Goal: Task Accomplishment & Management: Manage account settings

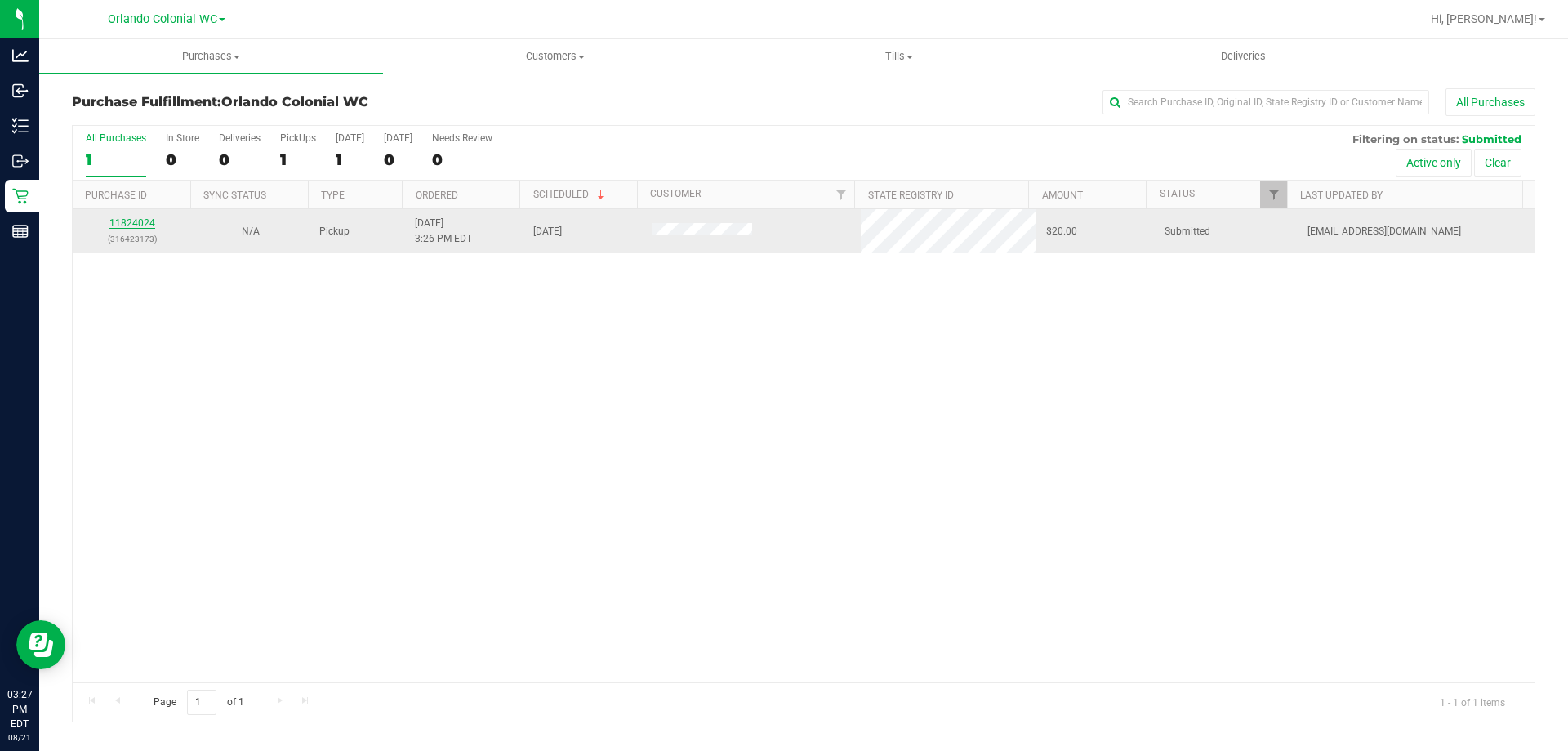
click at [138, 220] on link "11824024" at bounding box center [132, 222] width 46 height 11
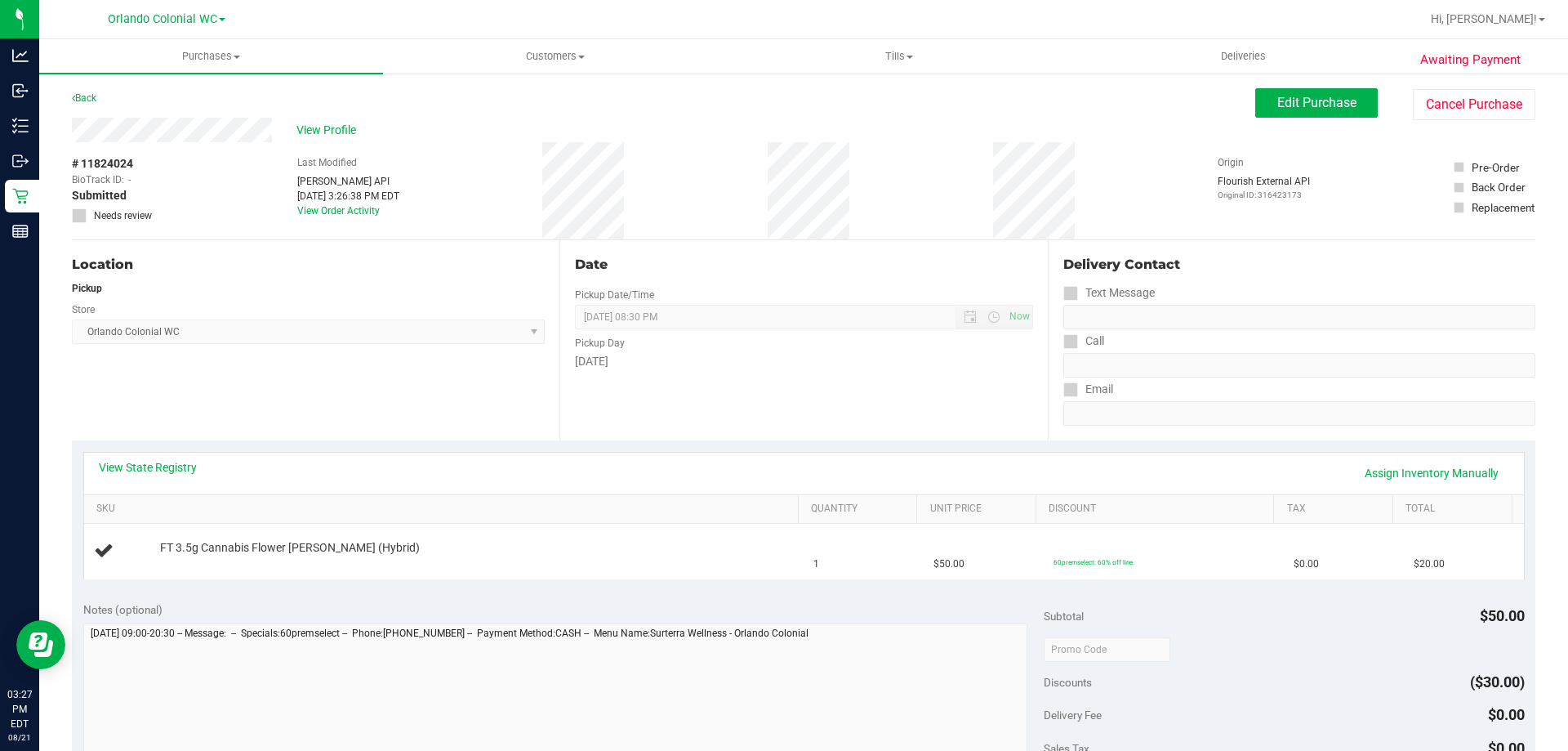
click at [392, 419] on div "Location Pickup Store Orlando Colonial WC Select Store Bonita Springs WC Boynto…" at bounding box center [315, 340] width 488 height 200
click at [405, 407] on div "Location Pickup Store Orlando Colonial WC Select Store Bonita Springs WC Boynto…" at bounding box center [315, 340] width 488 height 200
click at [370, 369] on div "Location Pickup Store Orlando Colonial WC Select Store Bonita Springs WC Boynto…" at bounding box center [315, 340] width 488 height 200
click at [687, 455] on div "View State Registry Assign Inventory Manually" at bounding box center [804, 473] width 1440 height 42
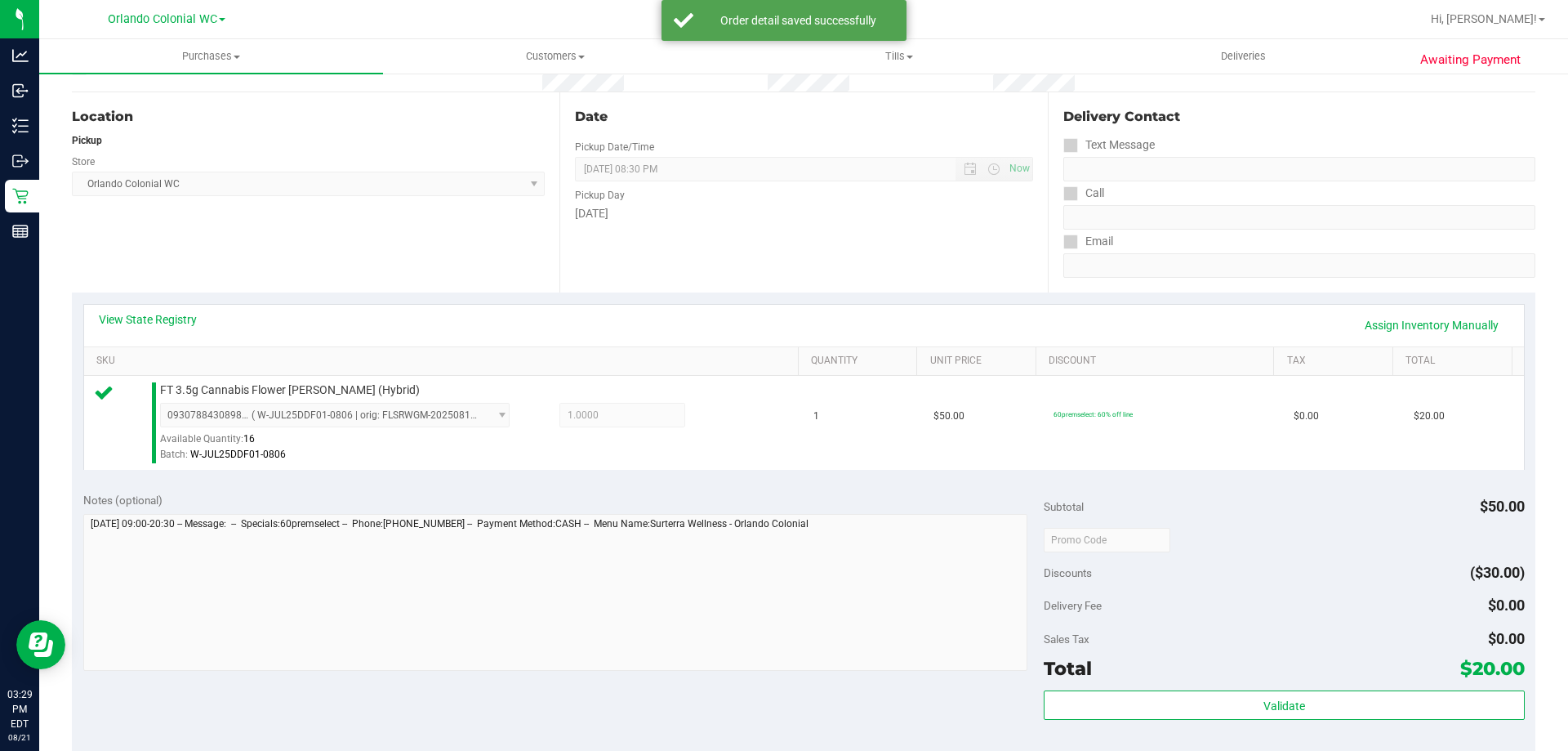
scroll to position [326, 0]
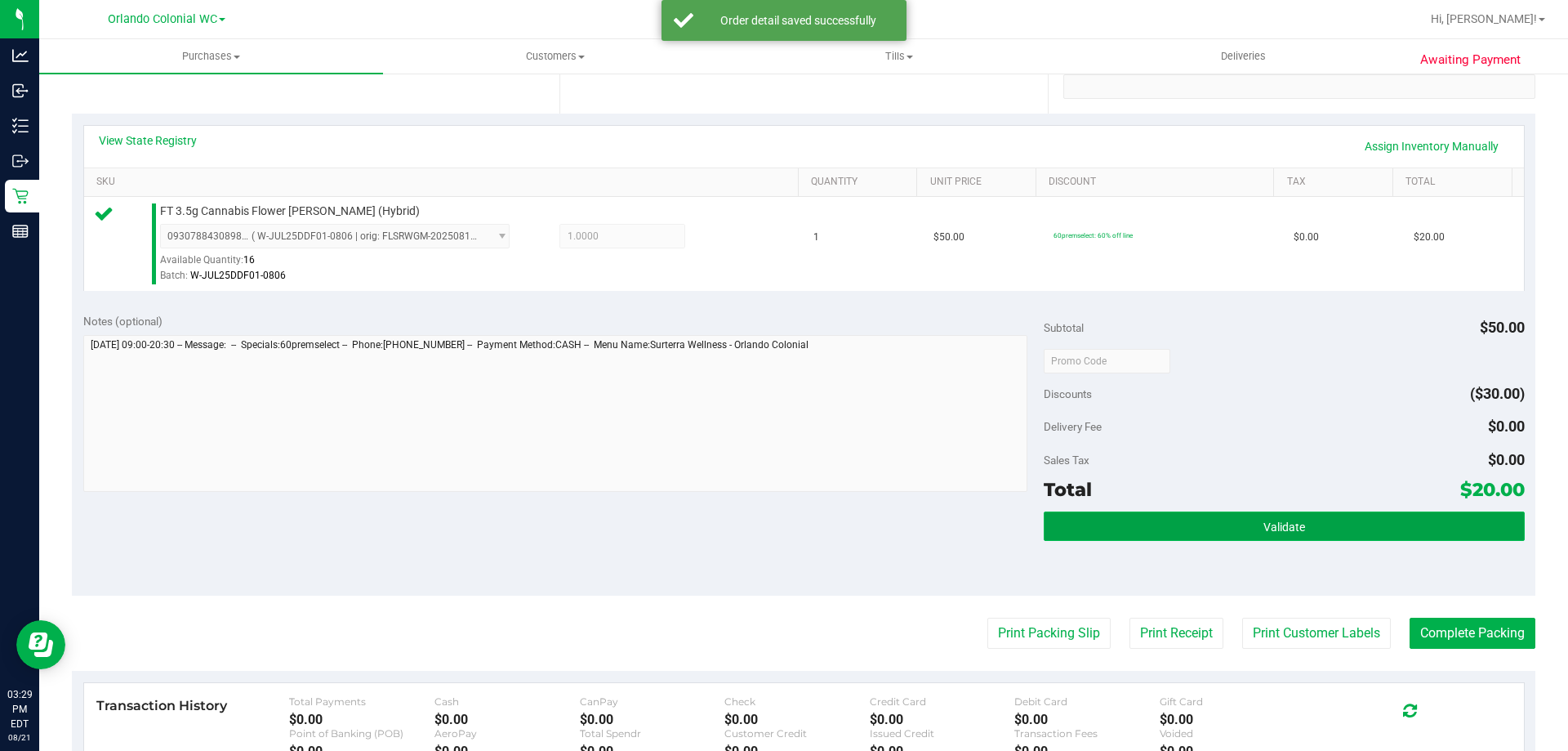
click at [1294, 534] on button "Validate" at bounding box center [1284, 526] width 480 height 29
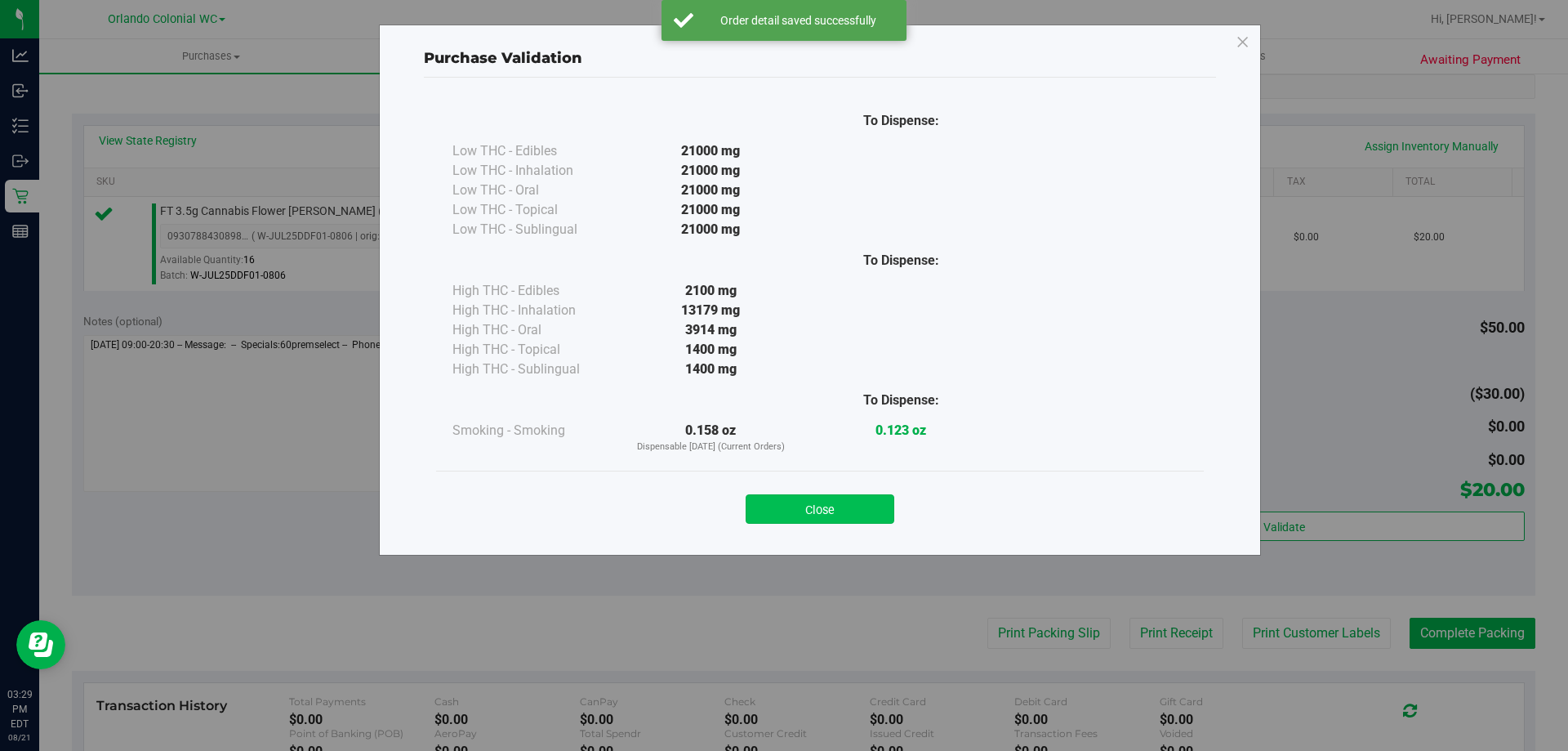
click at [855, 508] on button "Close" at bounding box center [820, 508] width 149 height 29
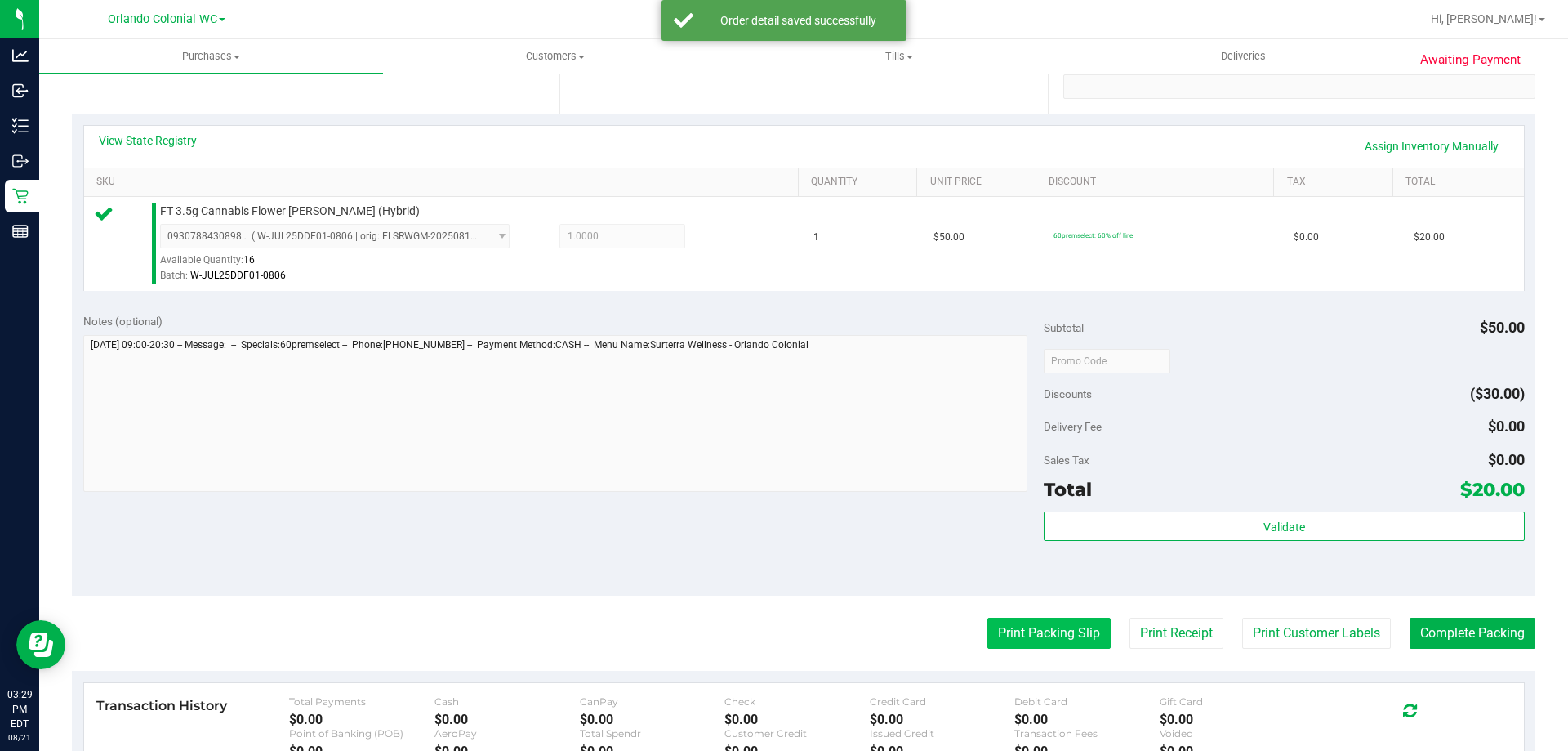
click at [1061, 627] on button "Print Packing Slip" at bounding box center [1049, 633] width 123 height 31
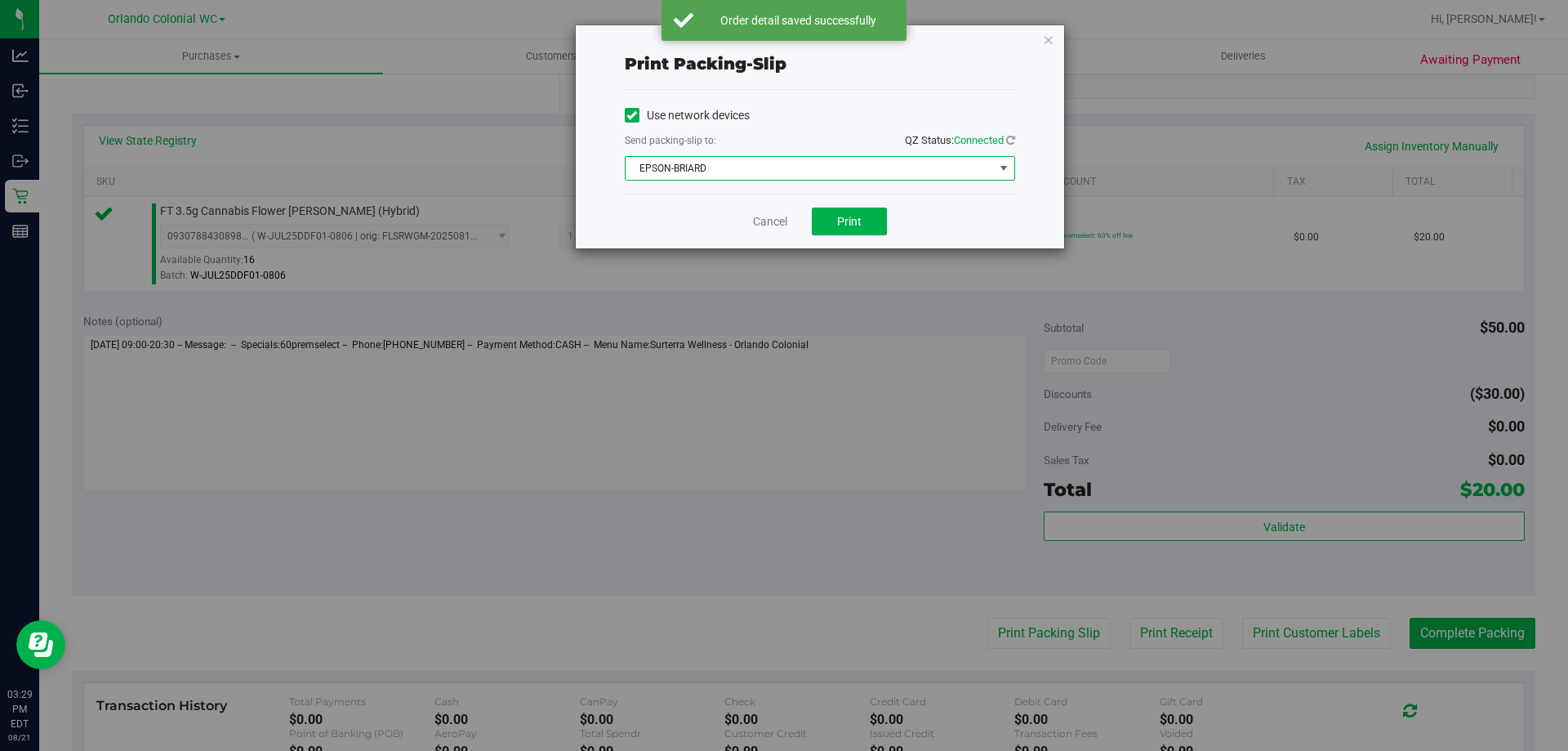
click at [800, 165] on span "EPSON-BRIARD" at bounding box center [809, 168] width 368 height 23
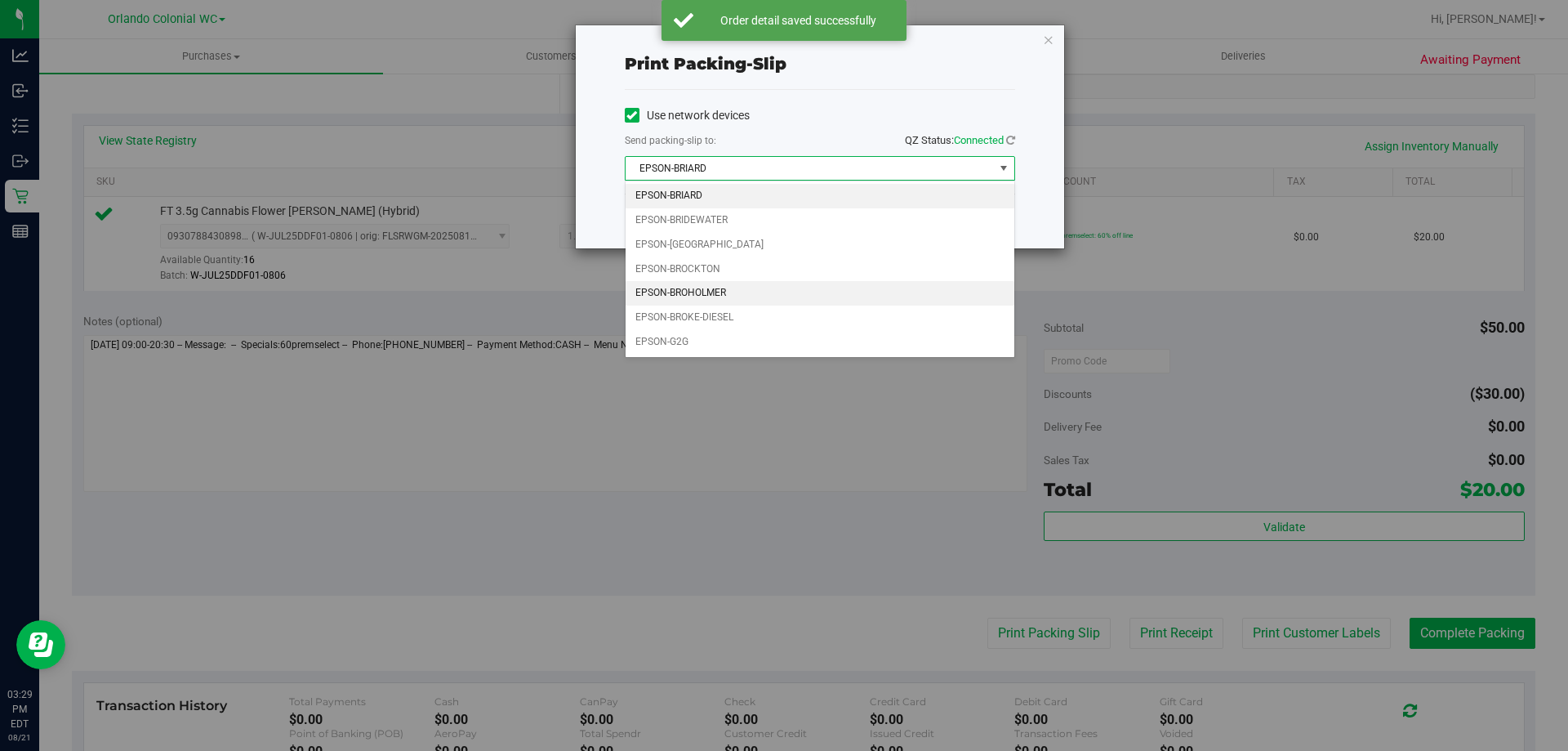
click at [746, 297] on li "EPSON-BROHOLMER" at bounding box center [819, 293] width 389 height 25
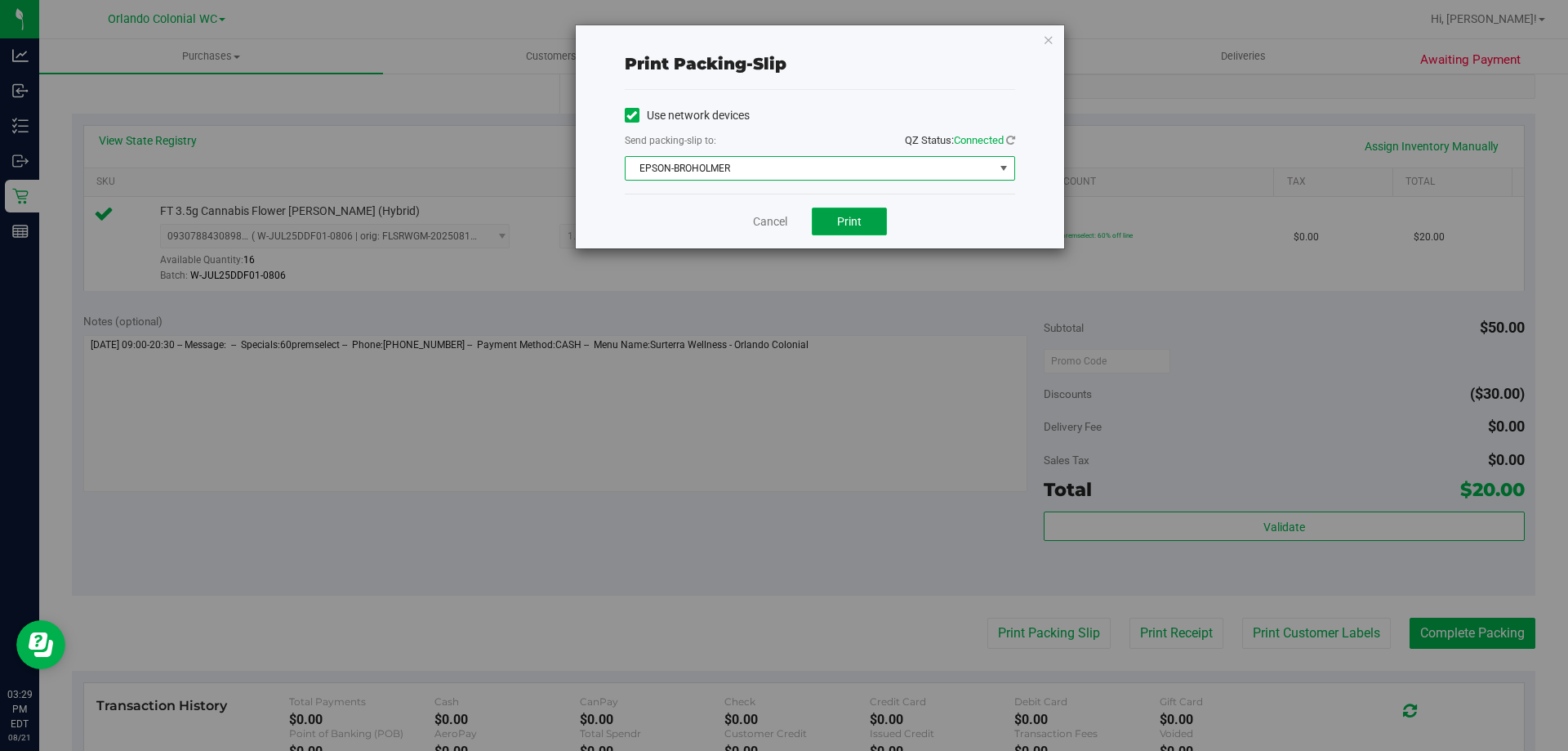
click at [857, 210] on button "Print" at bounding box center [849, 221] width 75 height 28
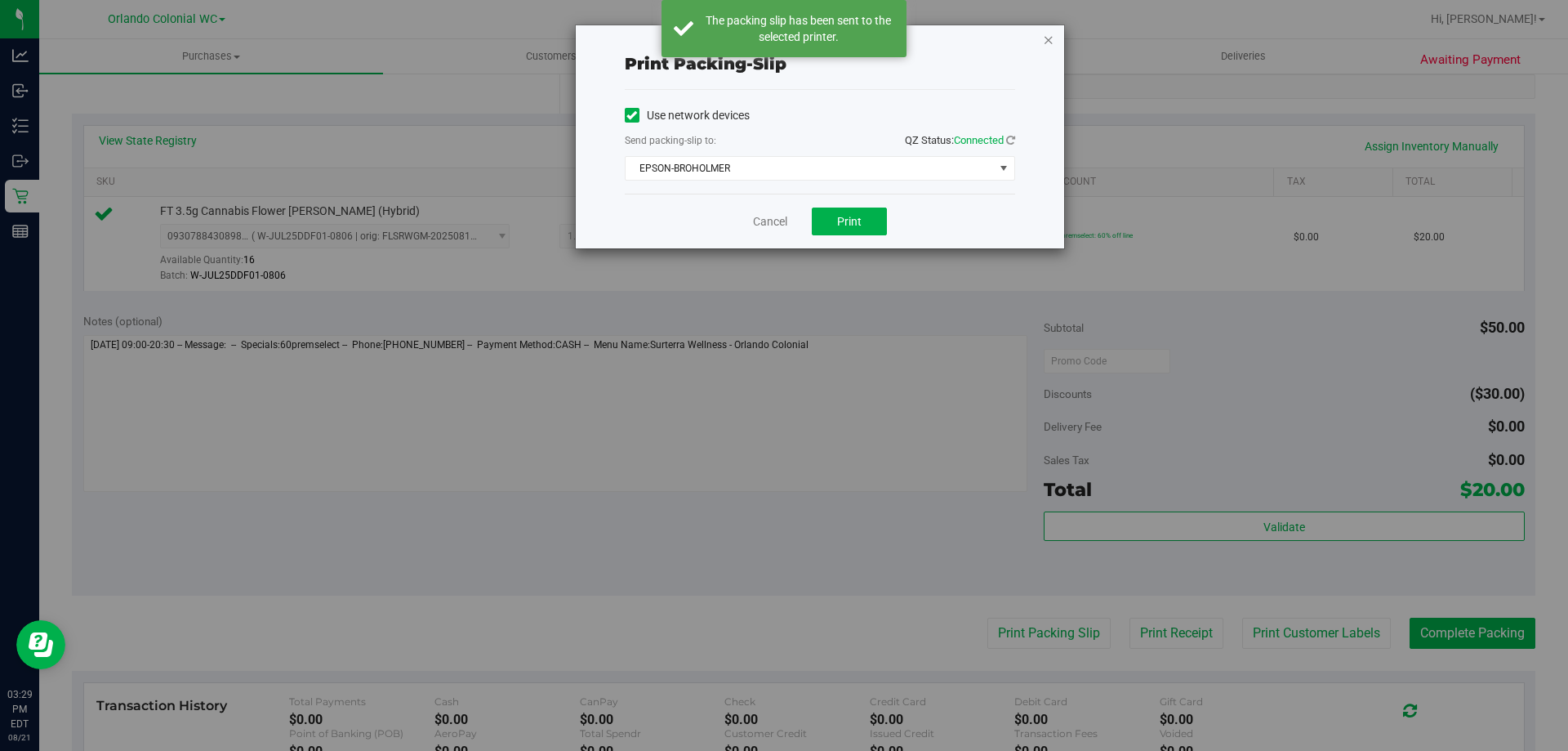
click at [1049, 42] on icon "button" at bounding box center [1048, 38] width 11 height 20
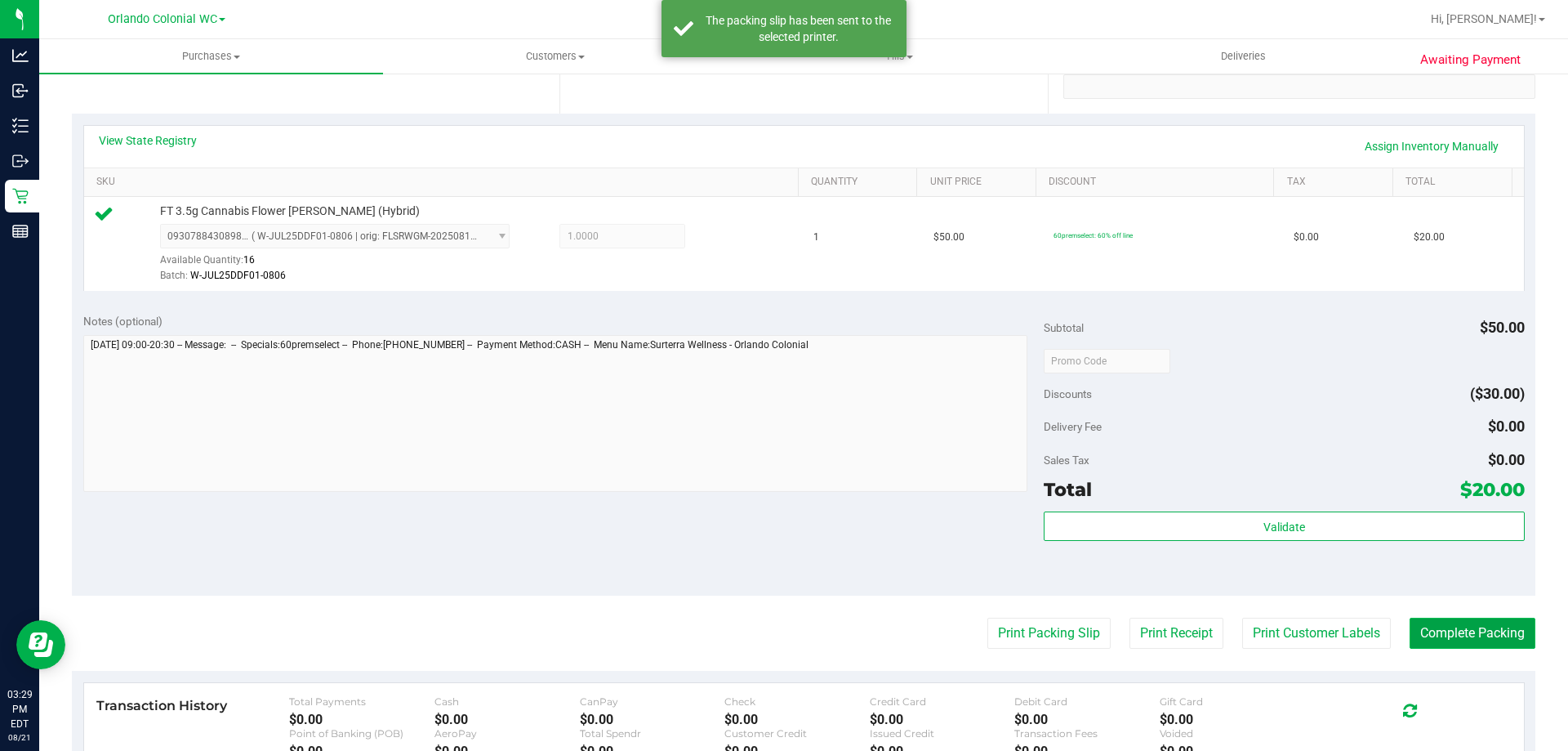
click at [1474, 623] on button "Complete Packing" at bounding box center [1471, 633] width 126 height 31
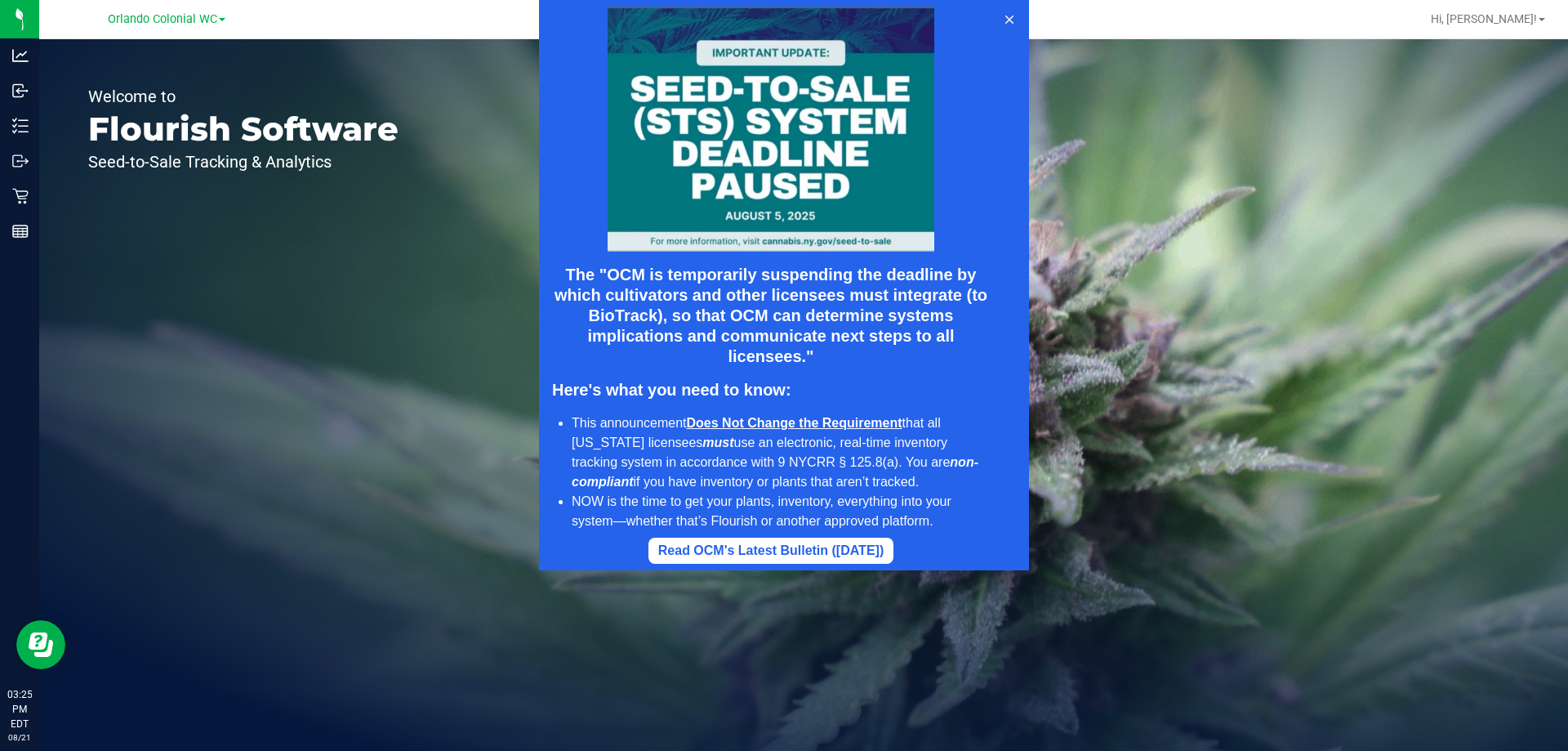
drag, startPoint x: 995, startPoint y: 29, endPoint x: 1014, endPoint y: 26, distance: 19.2
click at [996, 29] on div "The "OCM is temporarily suspending the deadline by which cultivators and other …" at bounding box center [784, 285] width 490 height 570
click at [1033, 21] on div at bounding box center [784, 285] width 1568 height 570
click at [1010, 23] on icon at bounding box center [1009, 19] width 13 height 13
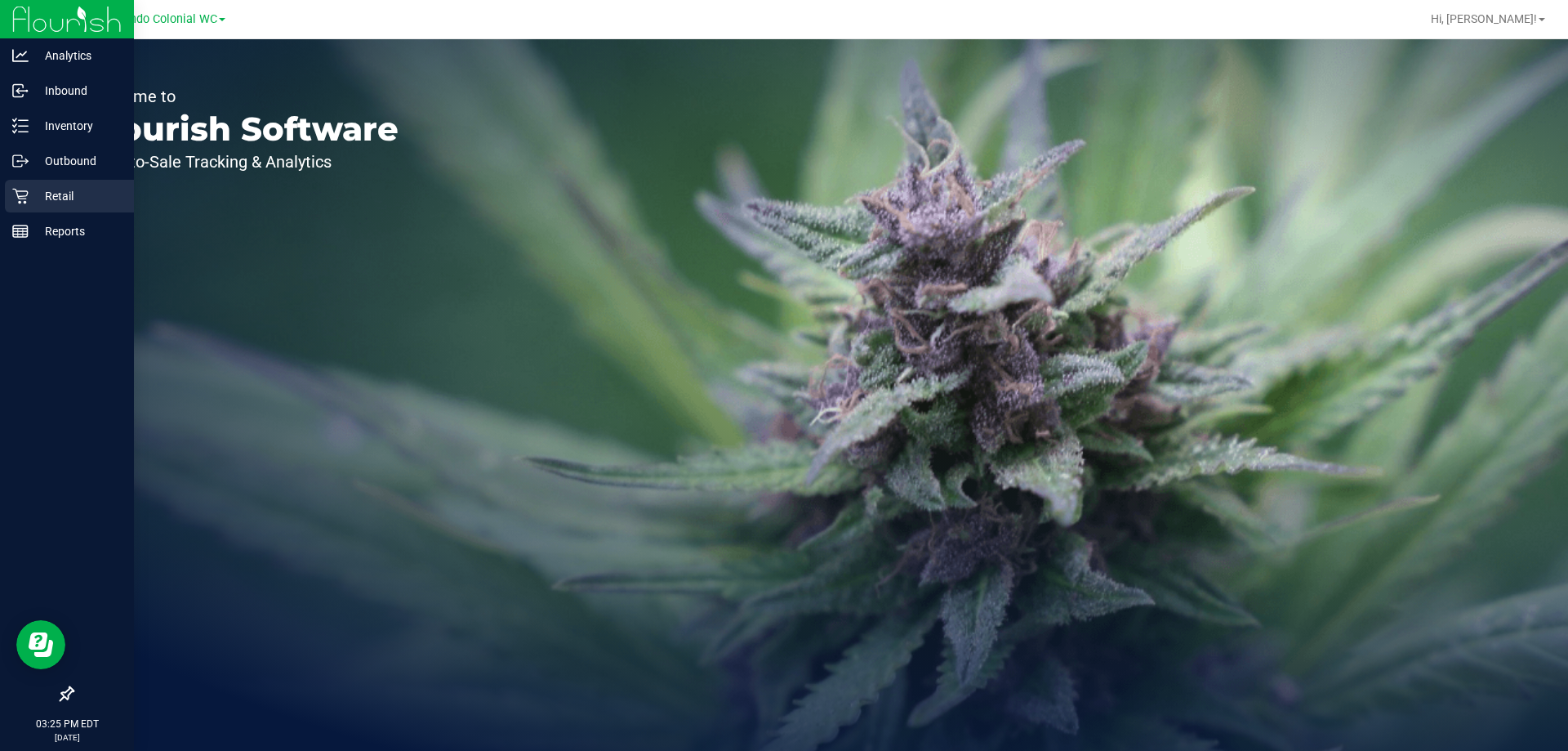
click at [83, 188] on p "Retail" at bounding box center [77, 196] width 98 height 20
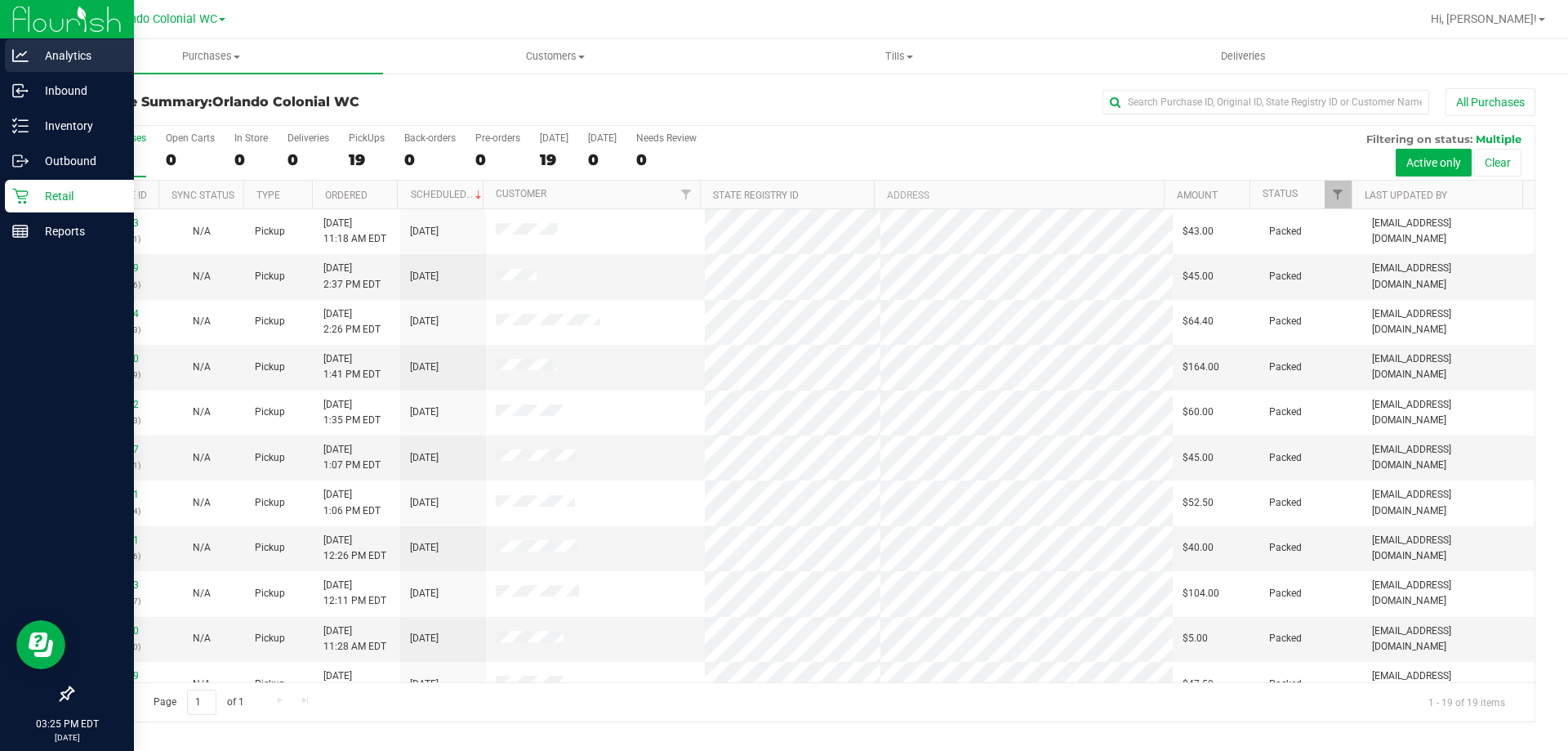
click at [31, 55] on p "Analytics" at bounding box center [77, 56] width 98 height 20
